Goal: Task Accomplishment & Management: Manage account settings

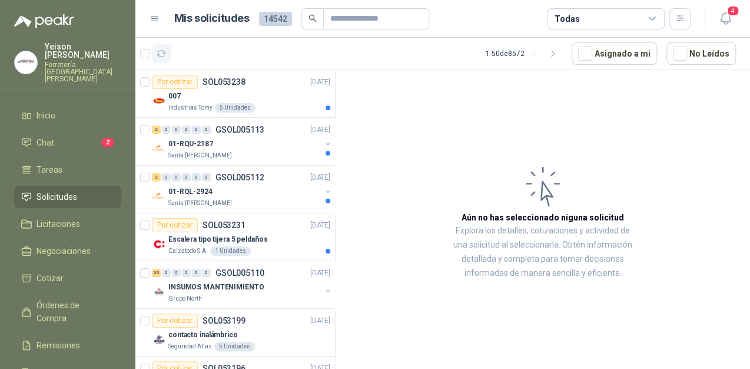
click at [165, 49] on icon "button" at bounding box center [162, 54] width 10 height 10
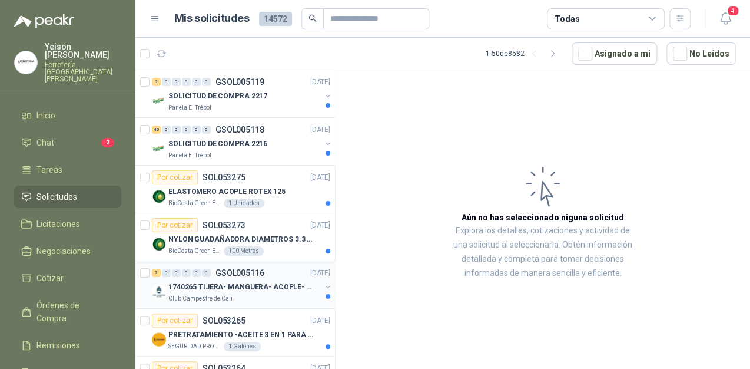
click at [264, 291] on div "1740265 TIJERA- MANGUERA- ACOPLE- SURTIDORES" at bounding box center [244, 287] width 152 height 14
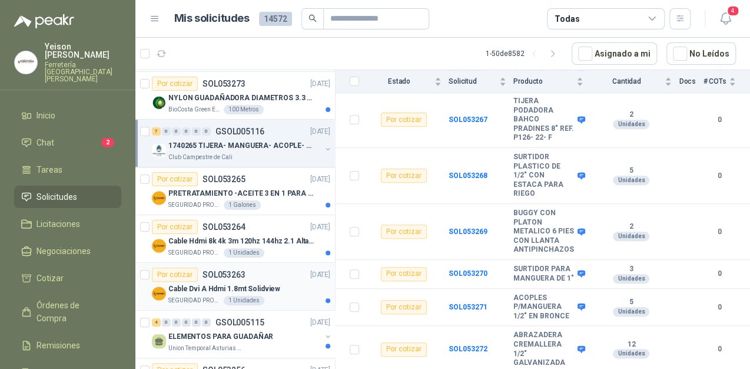
scroll to position [188, 0]
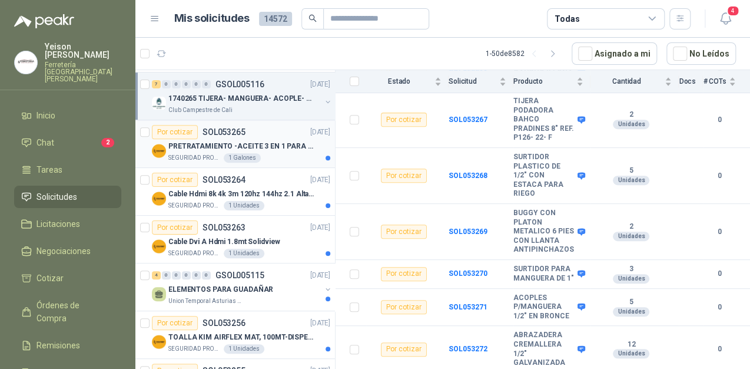
click at [250, 133] on div "Por cotizar SOL053265 [DATE]" at bounding box center [241, 132] width 178 height 14
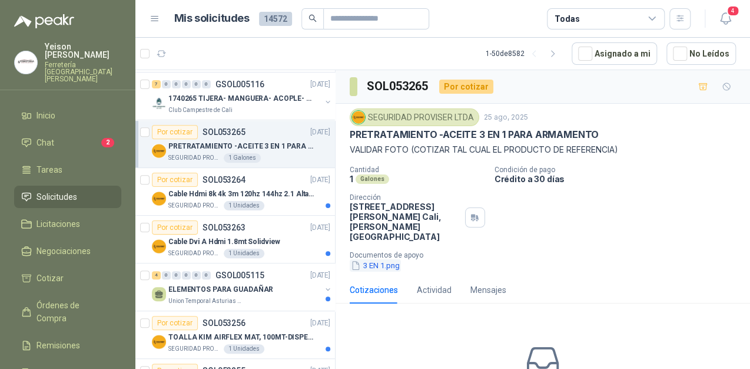
click at [379, 259] on button "3 EN 1.png" at bounding box center [375, 265] width 51 height 12
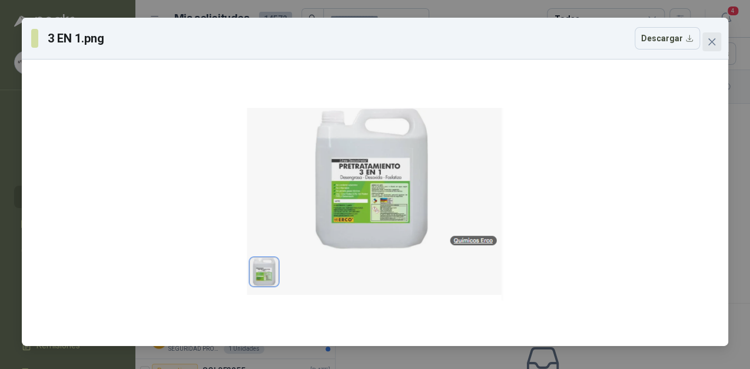
click at [711, 36] on button "Close" at bounding box center [711, 41] width 19 height 19
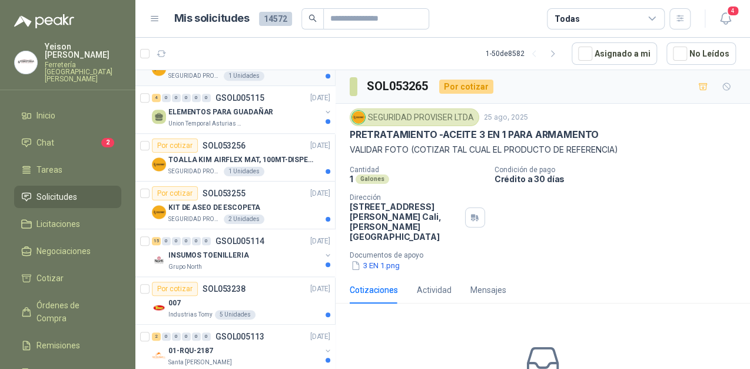
scroll to position [377, 0]
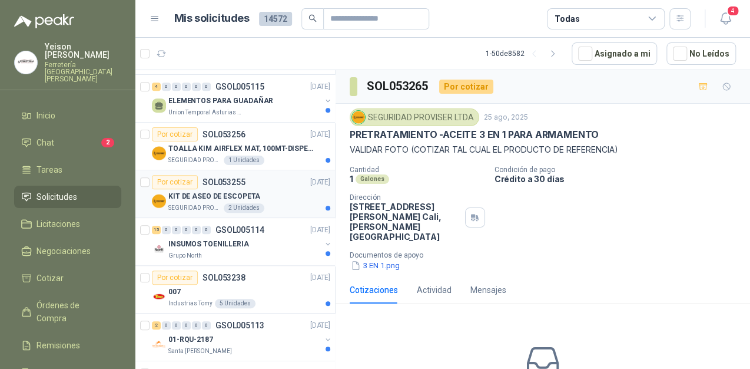
click at [217, 191] on p "KIT DE ASEO DE ESCOPETA" at bounding box center [214, 196] width 92 height 11
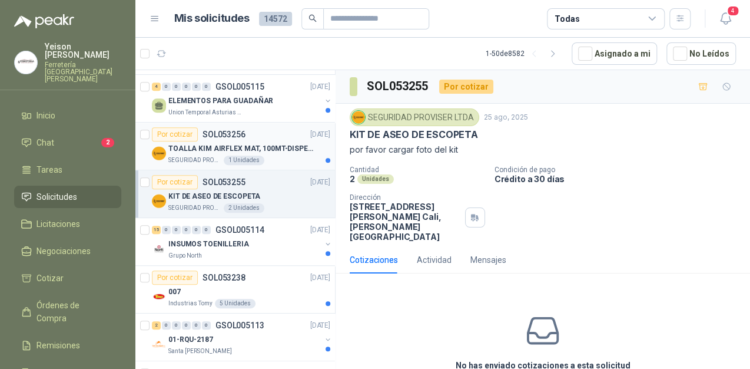
click at [243, 134] on p "SOL053256" at bounding box center [224, 134] width 43 height 8
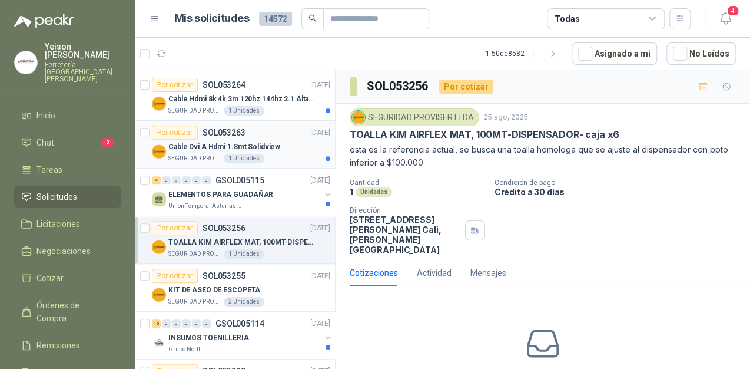
scroll to position [283, 0]
click at [231, 142] on p "Cable Dvi A Hdmi 1.8mt Solidview" at bounding box center [224, 147] width 112 height 11
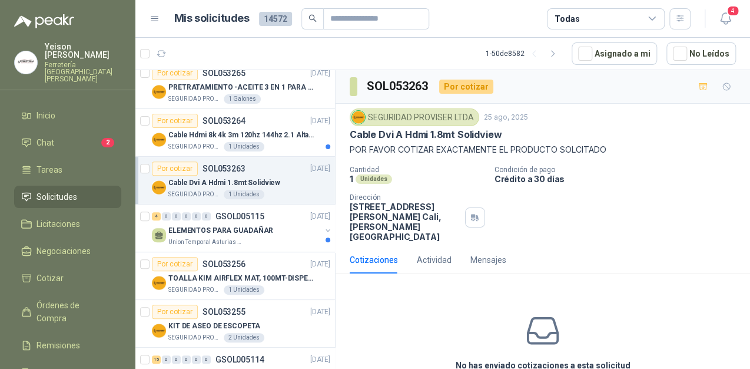
scroll to position [236, 0]
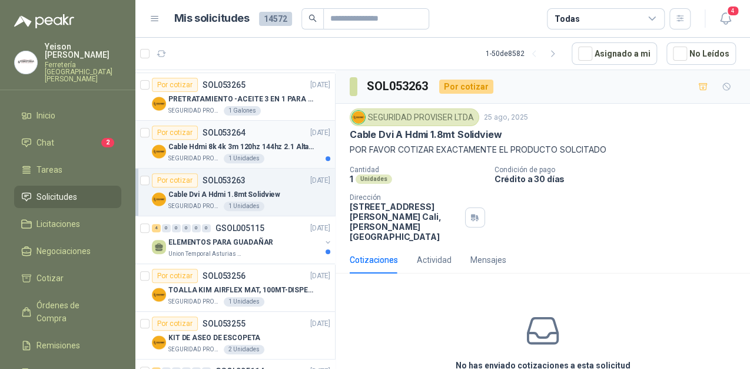
click at [261, 141] on p "Cable Hdmi 8k 4k 3m 120hz 144hz 2.1 Alta Velocidad" at bounding box center [241, 146] width 147 height 11
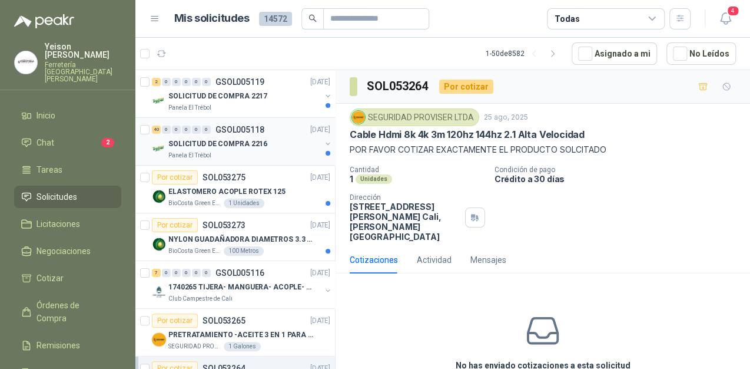
click at [243, 148] on p "SOLICITUD DE COMPRA 2216" at bounding box center [217, 143] width 99 height 11
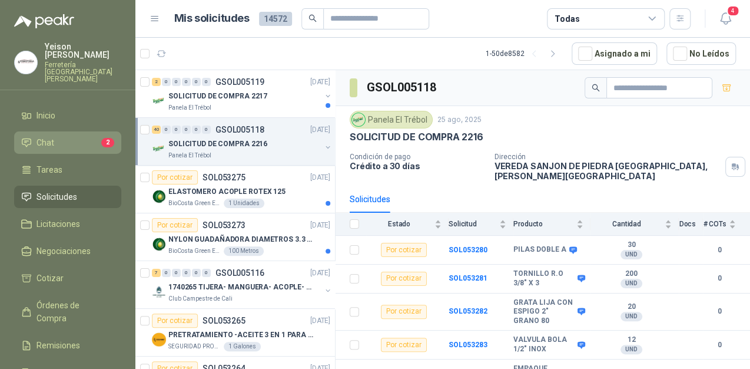
click at [97, 136] on li "Chat 2" at bounding box center [67, 142] width 93 height 13
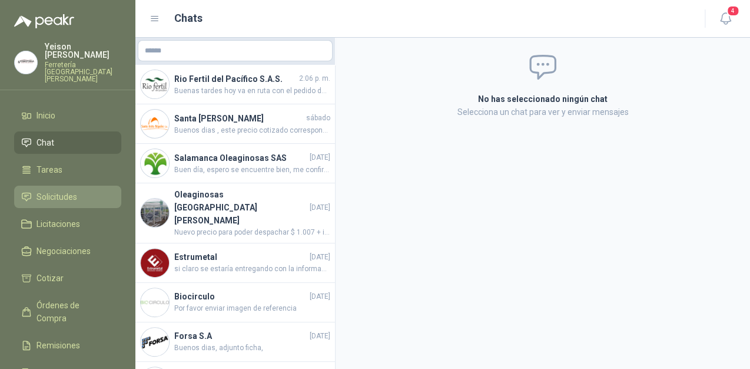
click at [77, 188] on link "Solicitudes" at bounding box center [67, 196] width 107 height 22
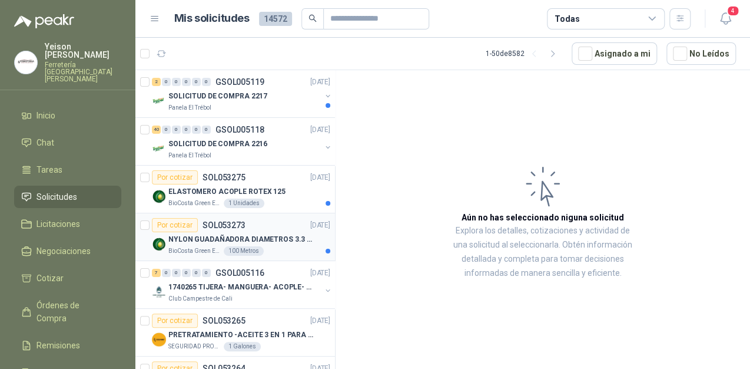
click at [224, 247] on div "100 Metros" at bounding box center [244, 250] width 40 height 9
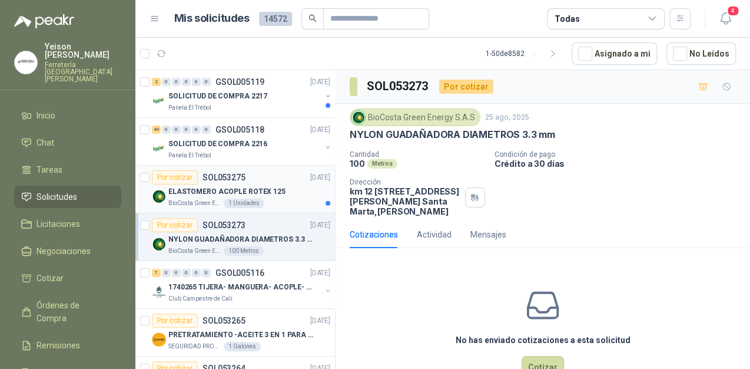
click at [227, 190] on p "ELASTOMERO ACOPLE ROTEX 125" at bounding box center [226, 191] width 117 height 11
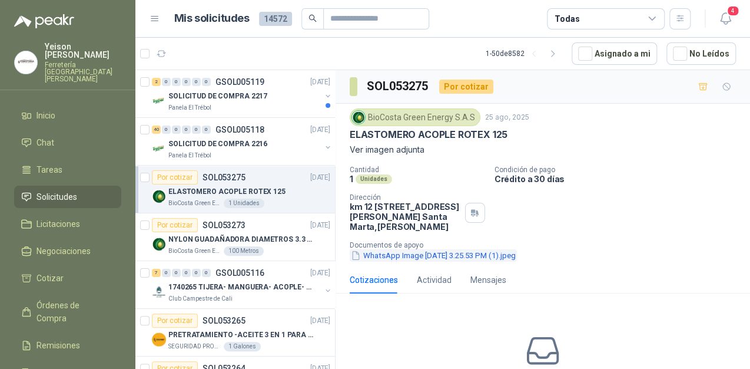
click at [434, 249] on button "WhatsApp Image [DATE] 3.25.53 PM (1).jpeg" at bounding box center [433, 255] width 167 height 12
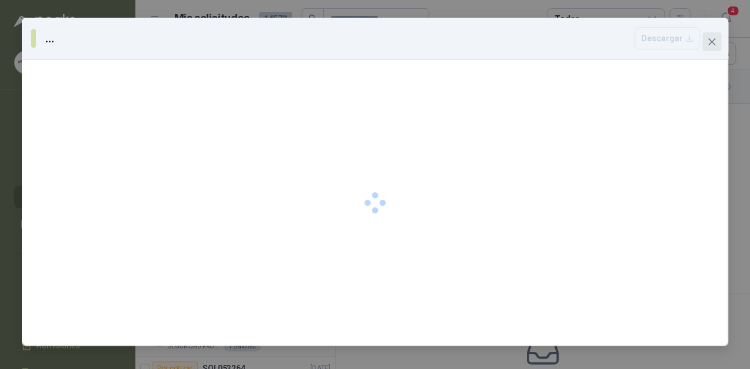
click at [715, 47] on button "Close" at bounding box center [711, 41] width 19 height 19
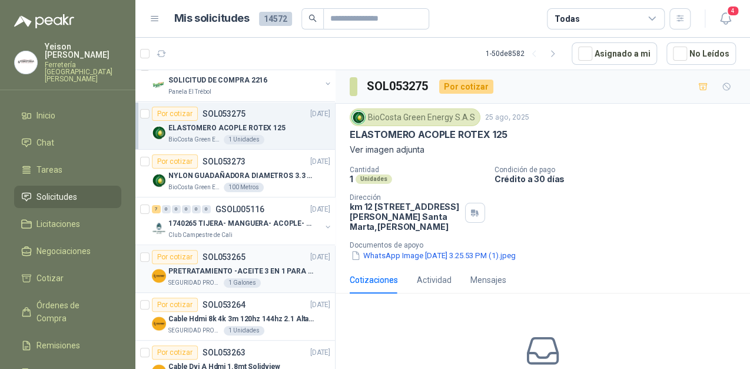
scroll to position [47, 0]
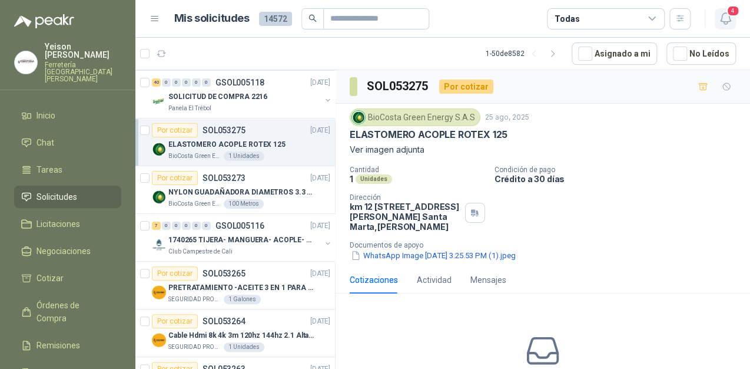
click at [728, 14] on span "4" at bounding box center [733, 10] width 13 height 11
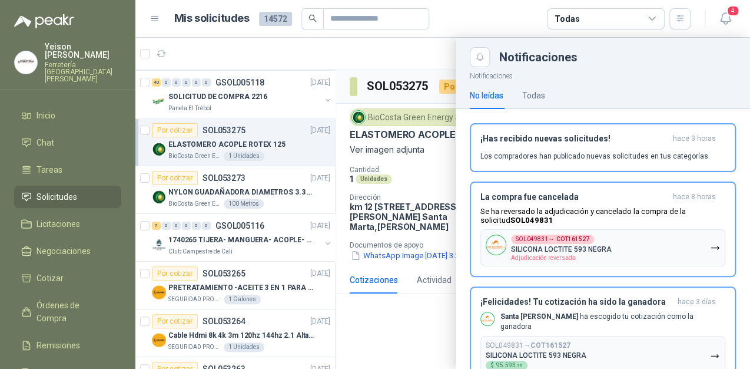
click at [374, 68] on div at bounding box center [442, 203] width 615 height 331
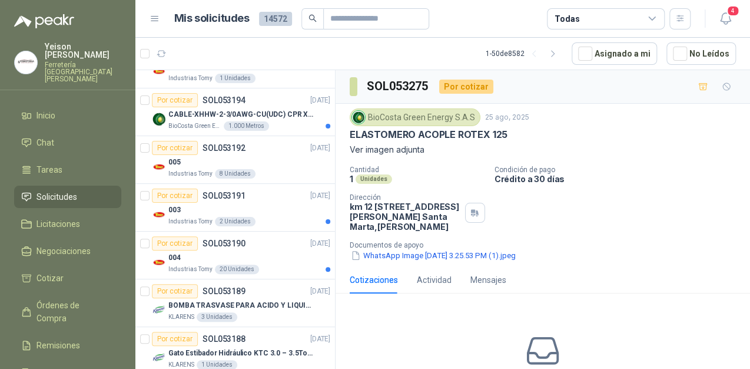
scroll to position [942, 0]
